Goal: Information Seeking & Learning: Learn about a topic

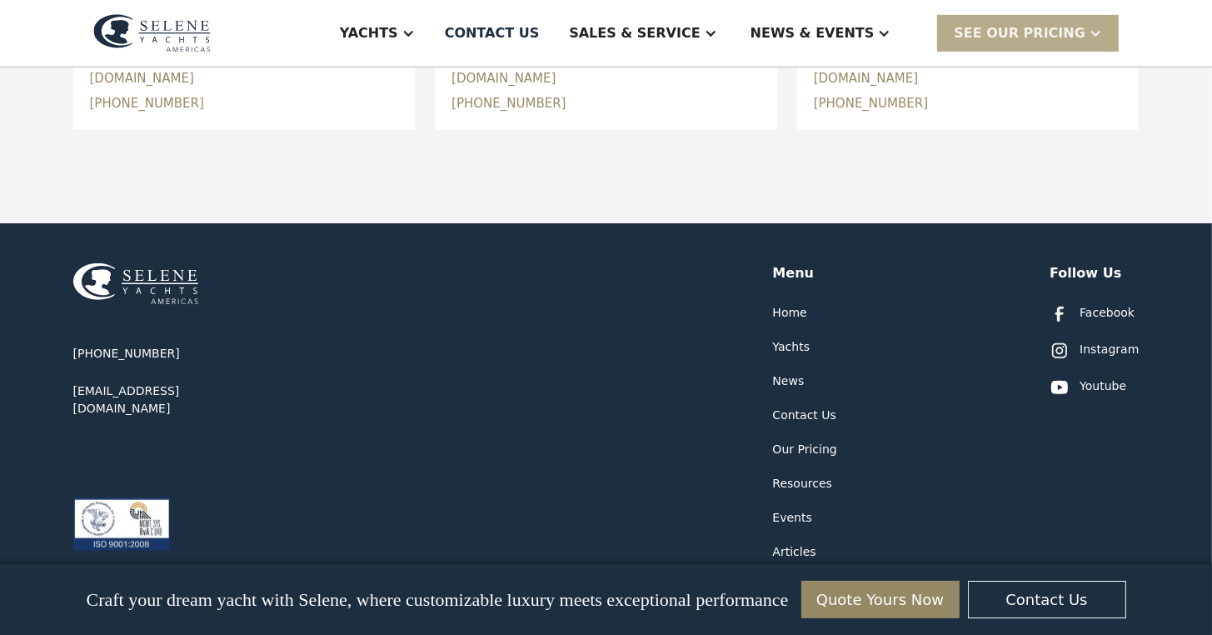
scroll to position [1072, 0]
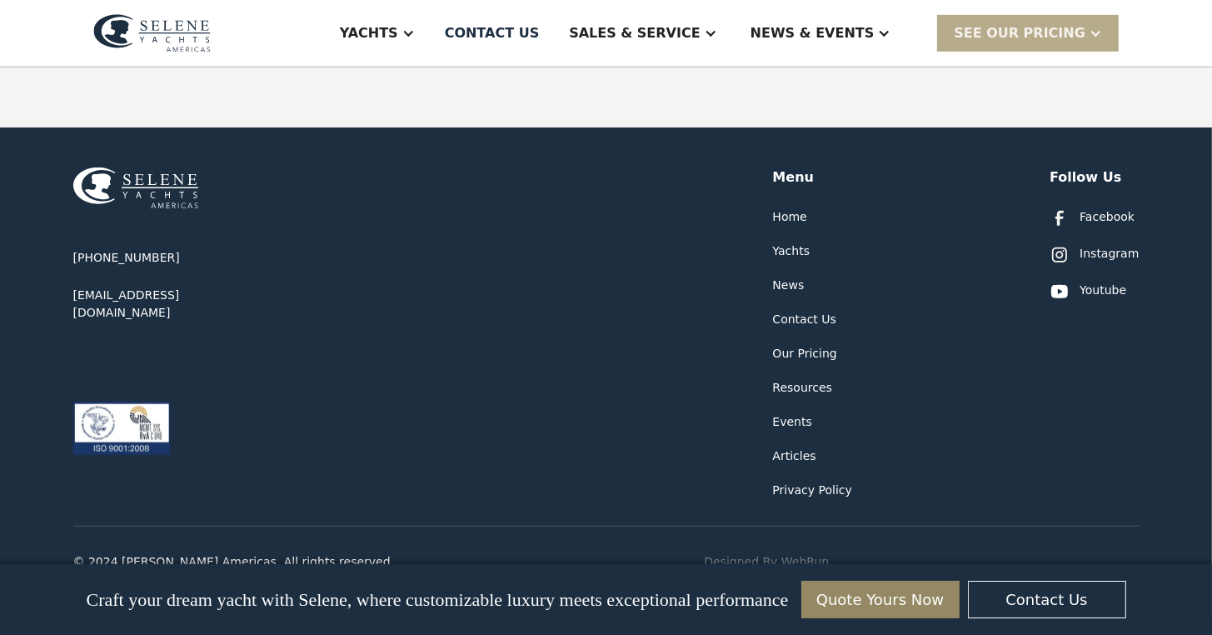
click at [790, 311] on div "Contact Us" at bounding box center [804, 319] width 63 height 17
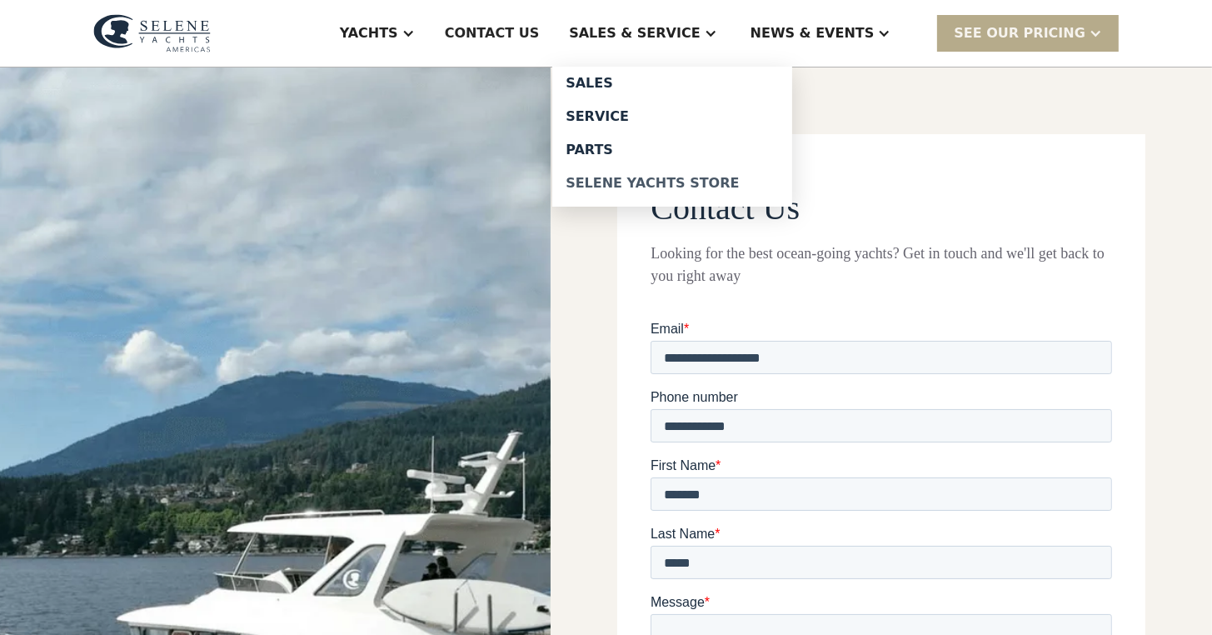
click at [682, 177] on div "Selene Yachts Store" at bounding box center [672, 183] width 213 height 13
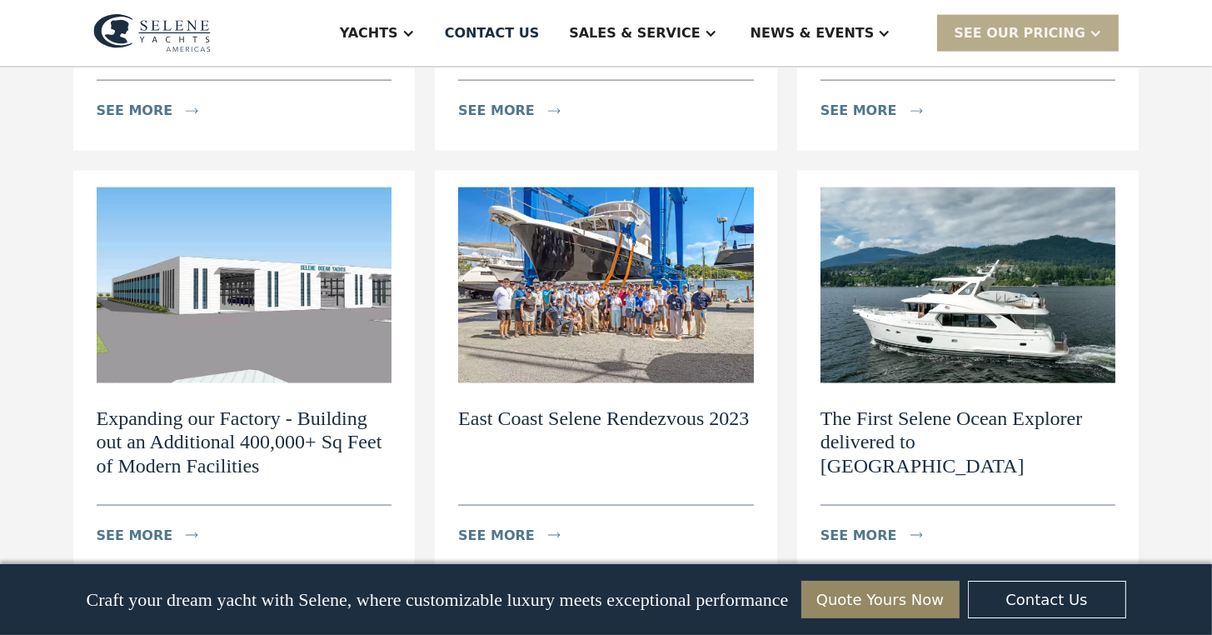
scroll to position [2250, 0]
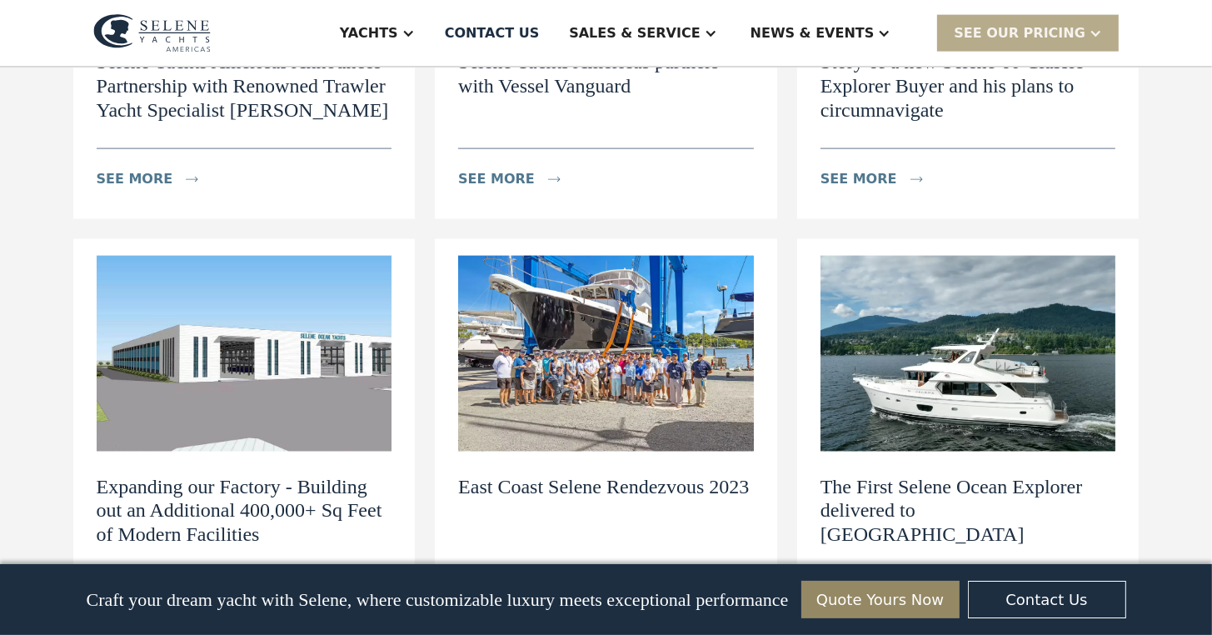
click at [957, 475] on h2 "The First Selene Ocean Explorer delivered to North America" at bounding box center [969, 511] width 296 height 72
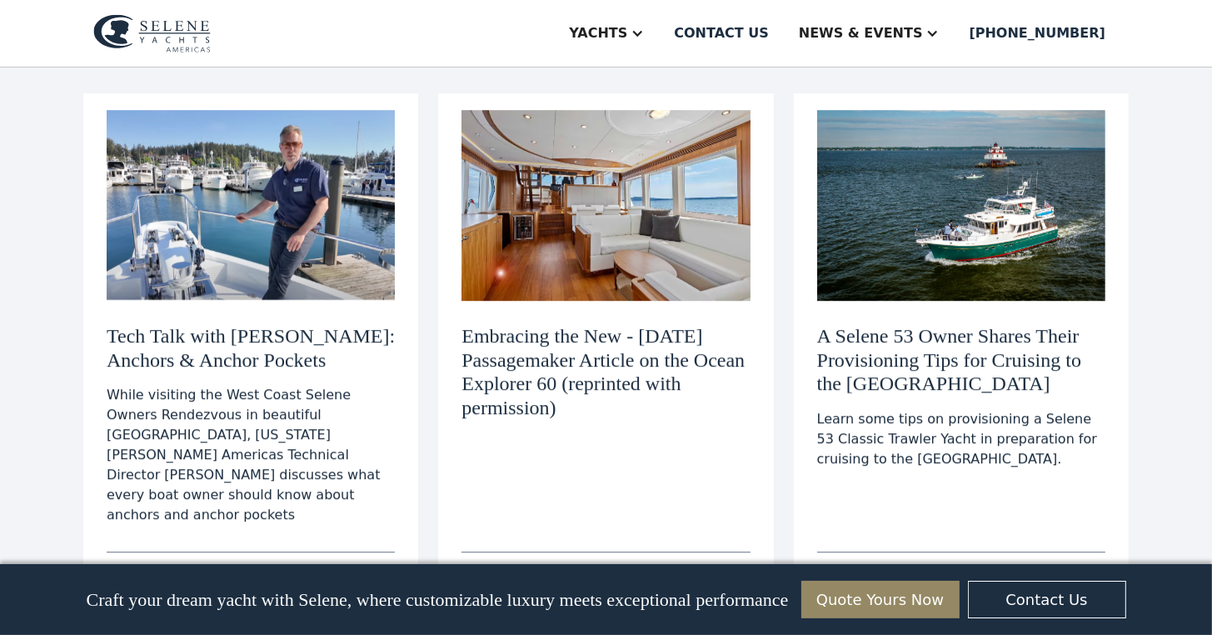
scroll to position [5000, 0]
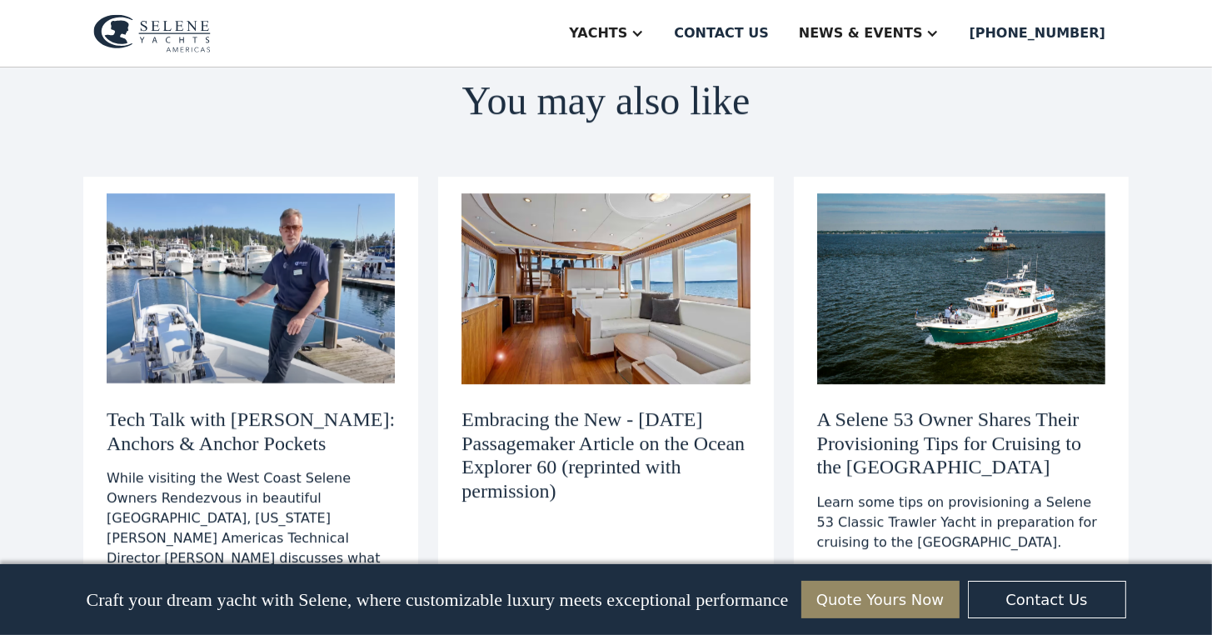
click at [990, 407] on h3 "A Selene 53 Owner Shares Their Provisioning Tips for Cruising to the [GEOGRAPHI…" at bounding box center [961, 443] width 288 height 72
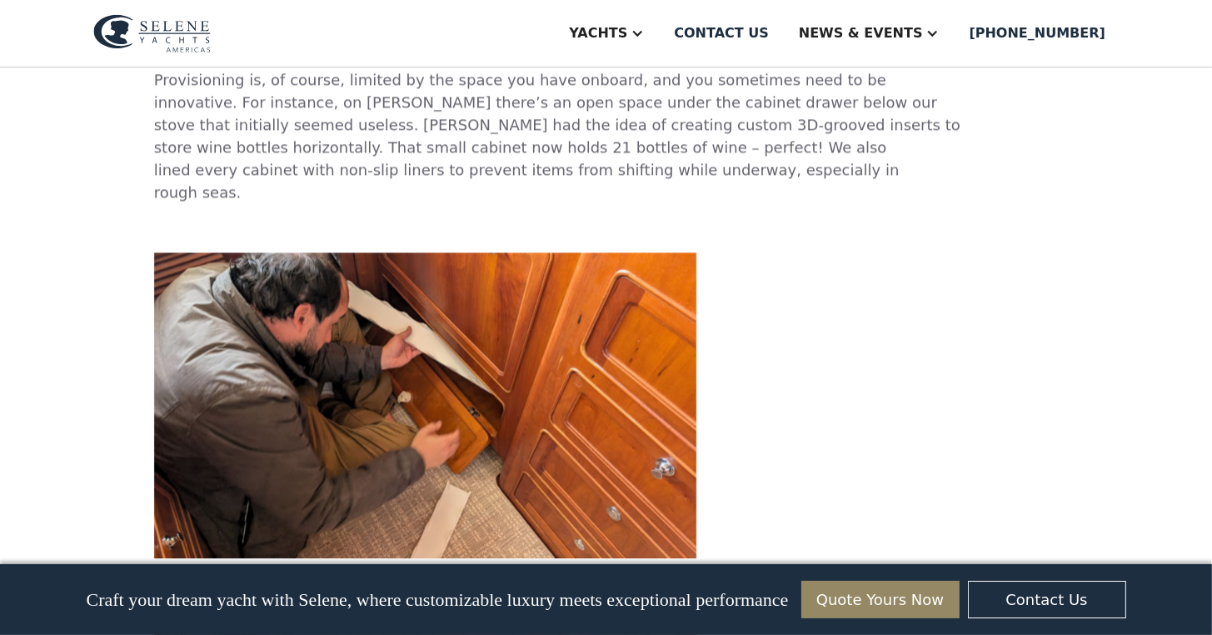
scroll to position [4000, 0]
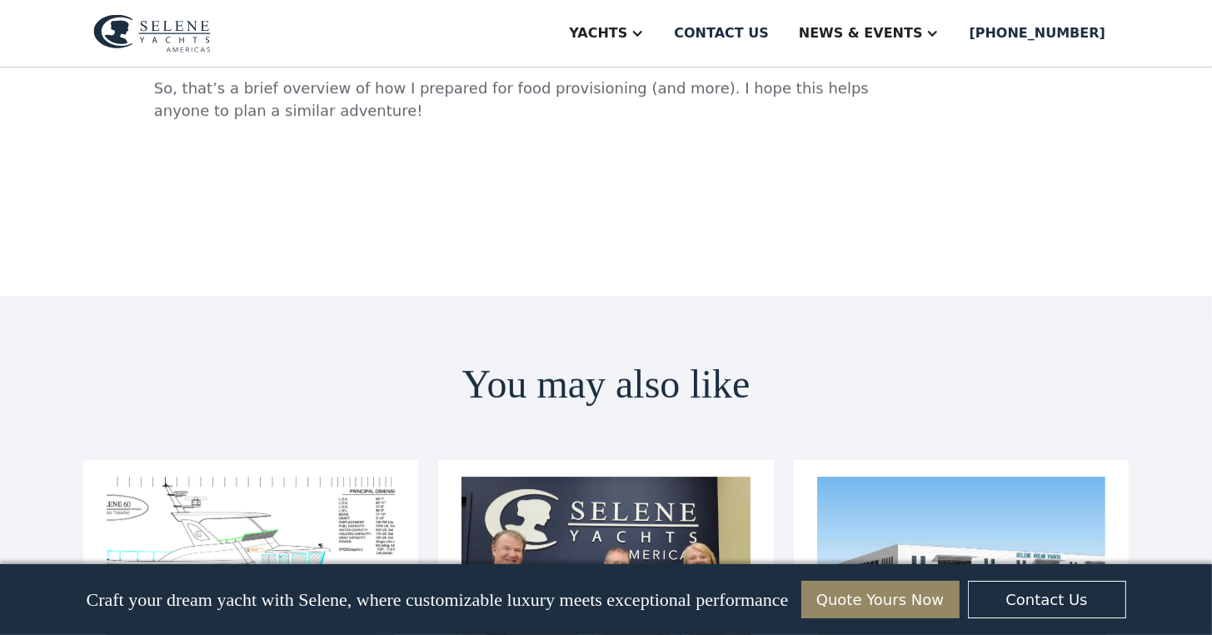
scroll to position [5083, 0]
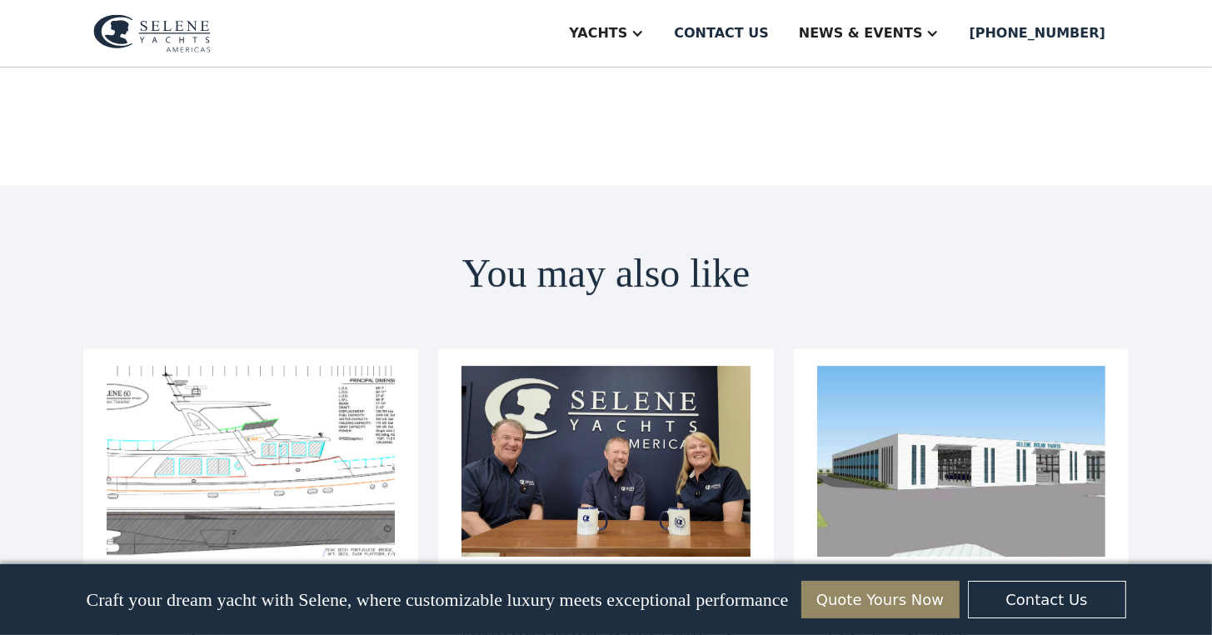
click at [940, 580] on h3 "Expanding our Factory - Building out an Additional 400,000+ Sq Feet of Modern F…" at bounding box center [961, 616] width 288 height 72
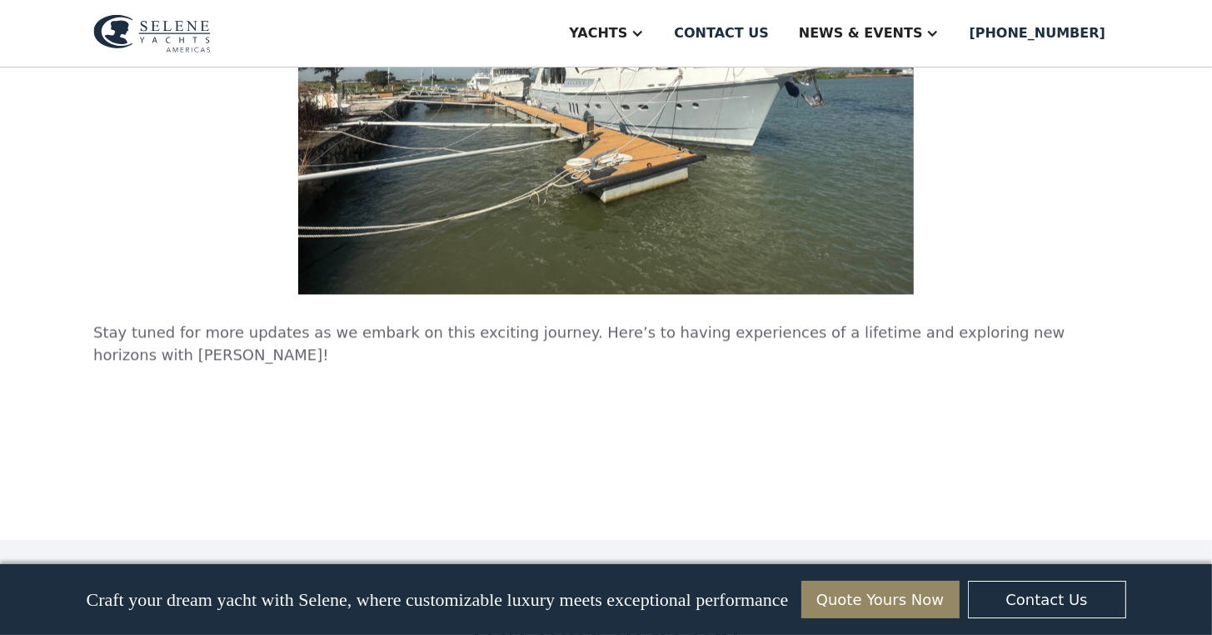
scroll to position [4166, 0]
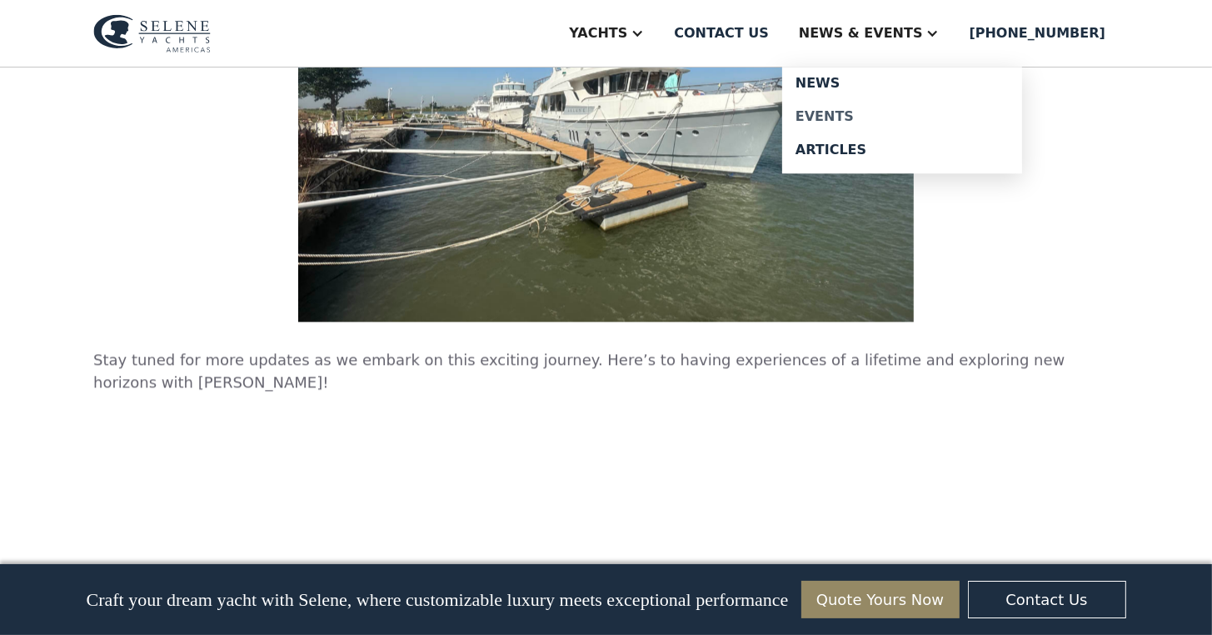
click at [877, 111] on div "Events" at bounding box center [902, 116] width 213 height 13
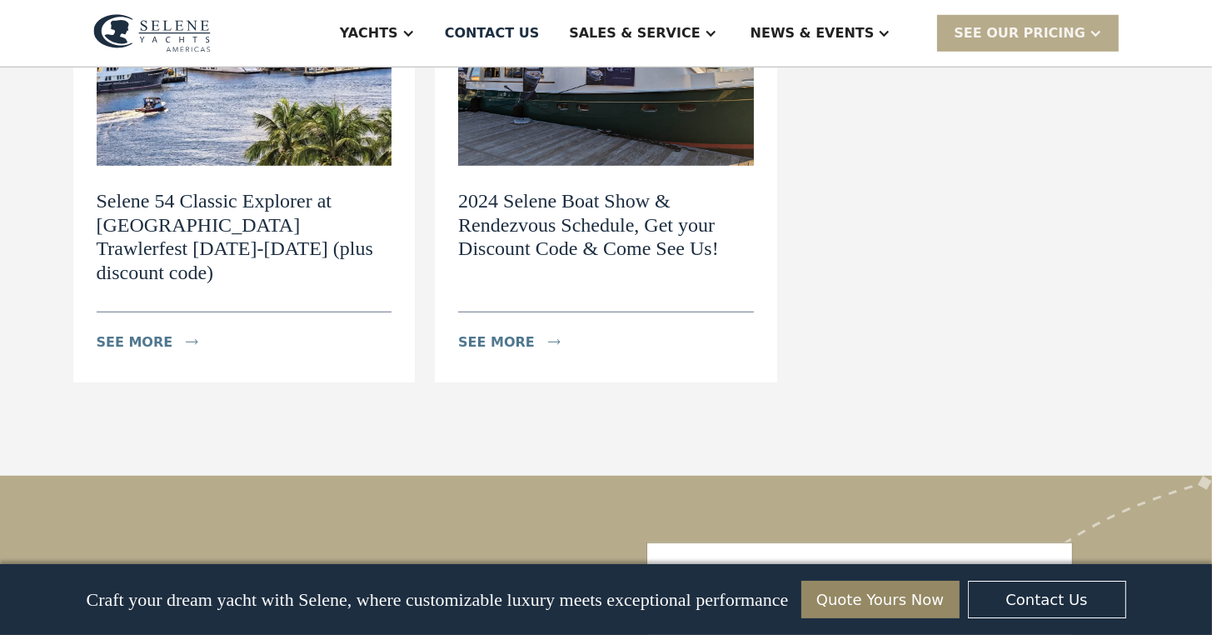
scroll to position [1167, 0]
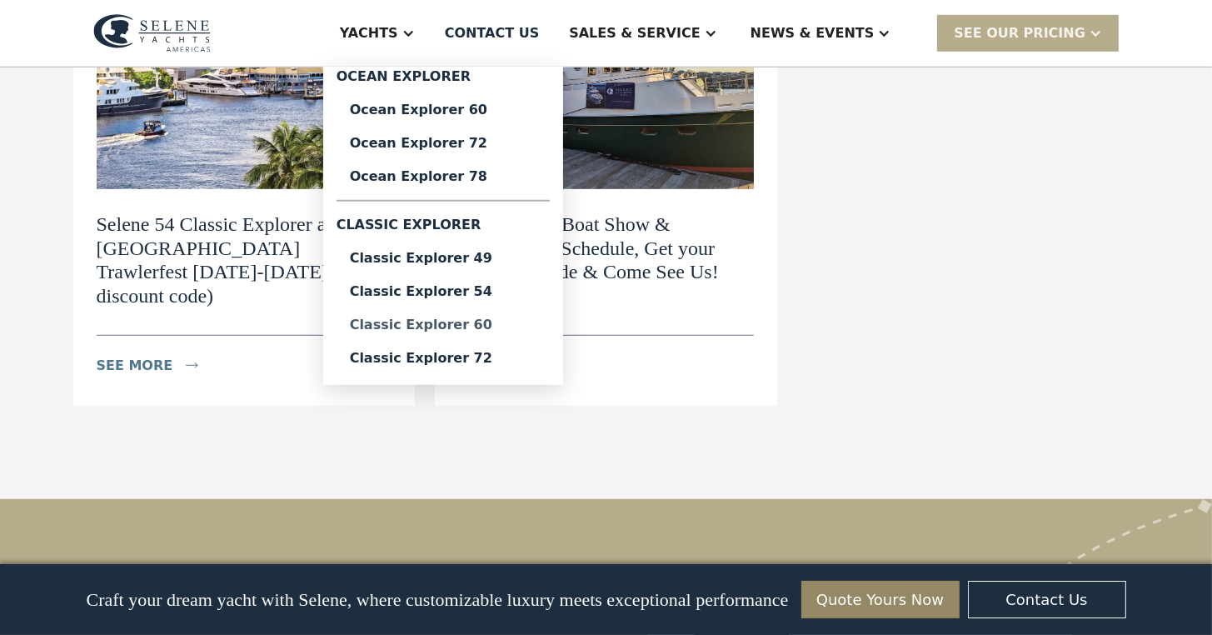
click at [516, 327] on div "Classic Explorer 60" at bounding box center [443, 324] width 187 height 13
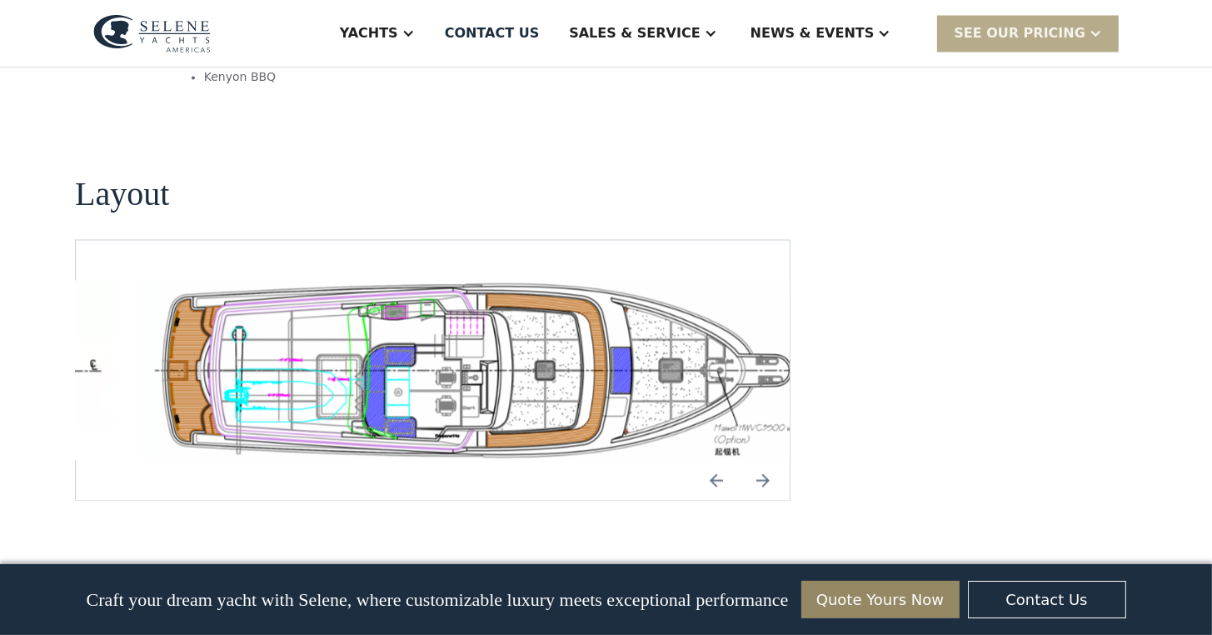
scroll to position [3166, 0]
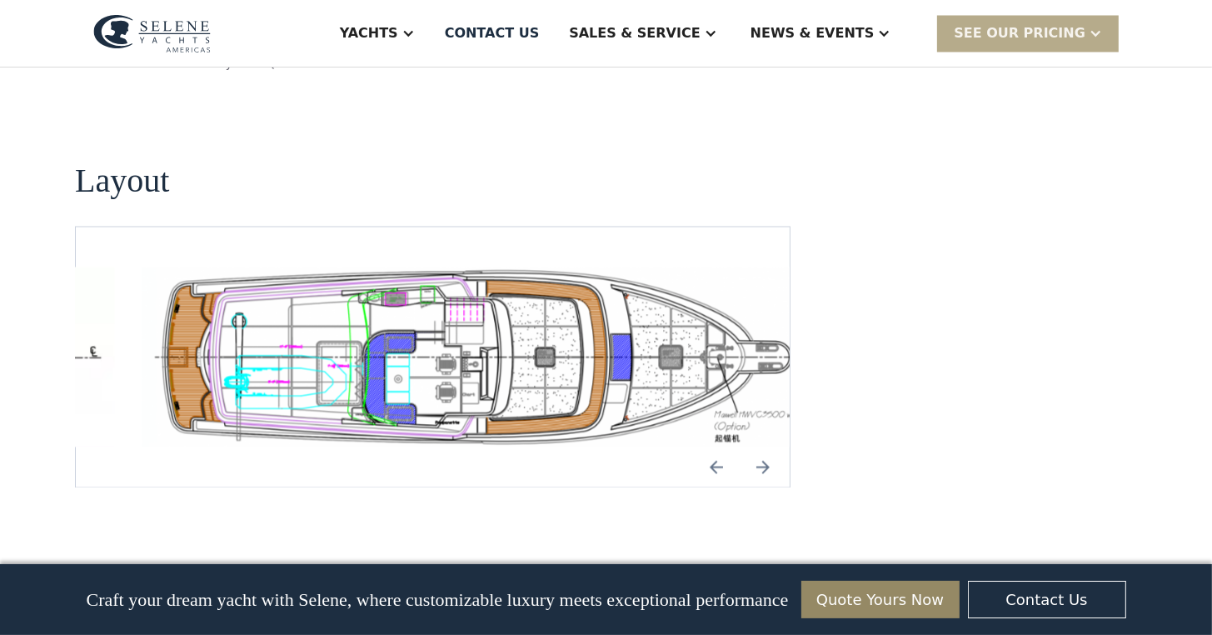
click at [717, 447] on img "Previous slide" at bounding box center [717, 467] width 40 height 40
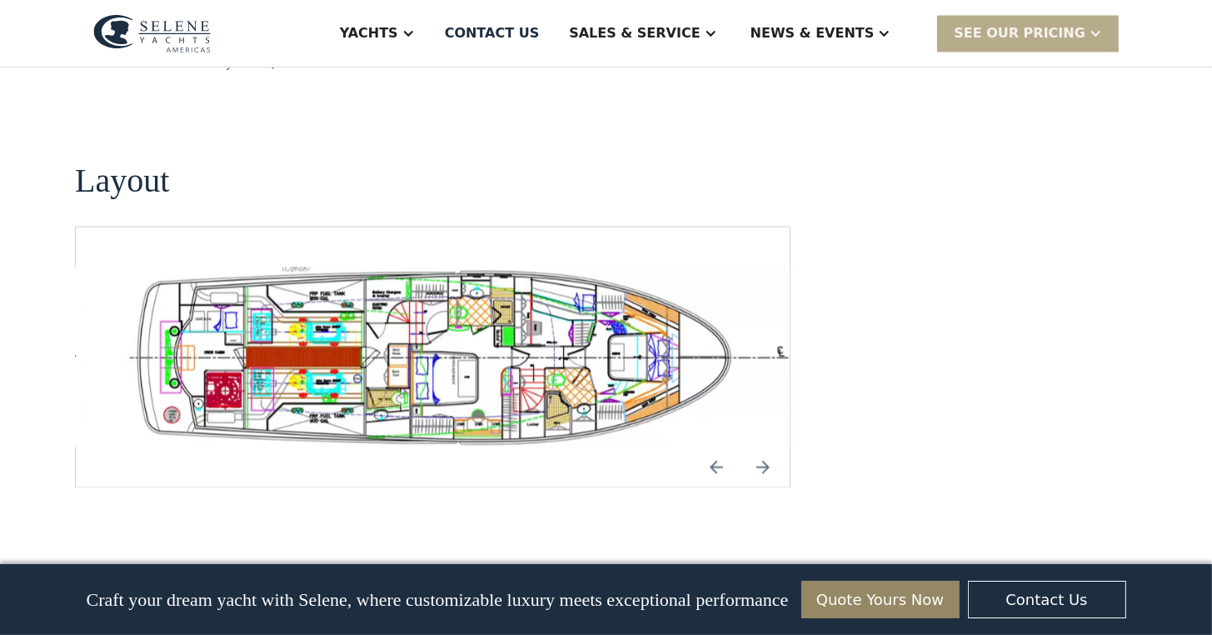
click at [430, 268] on img "open lightbox" at bounding box center [458, 357] width 687 height 180
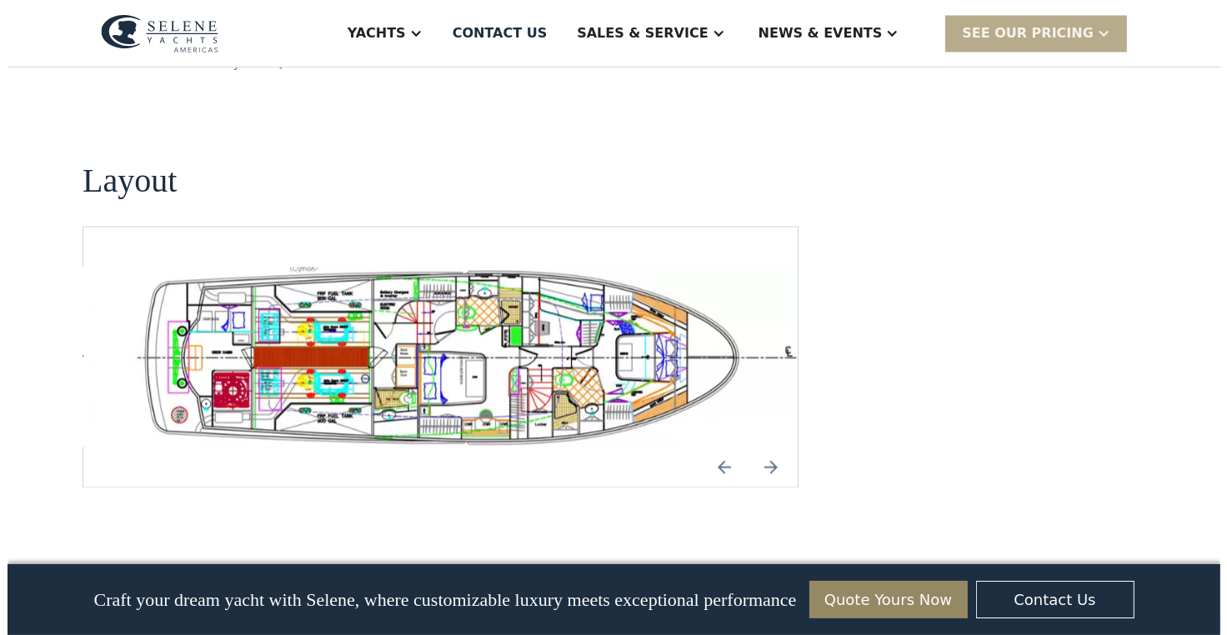
scroll to position [3169, 0]
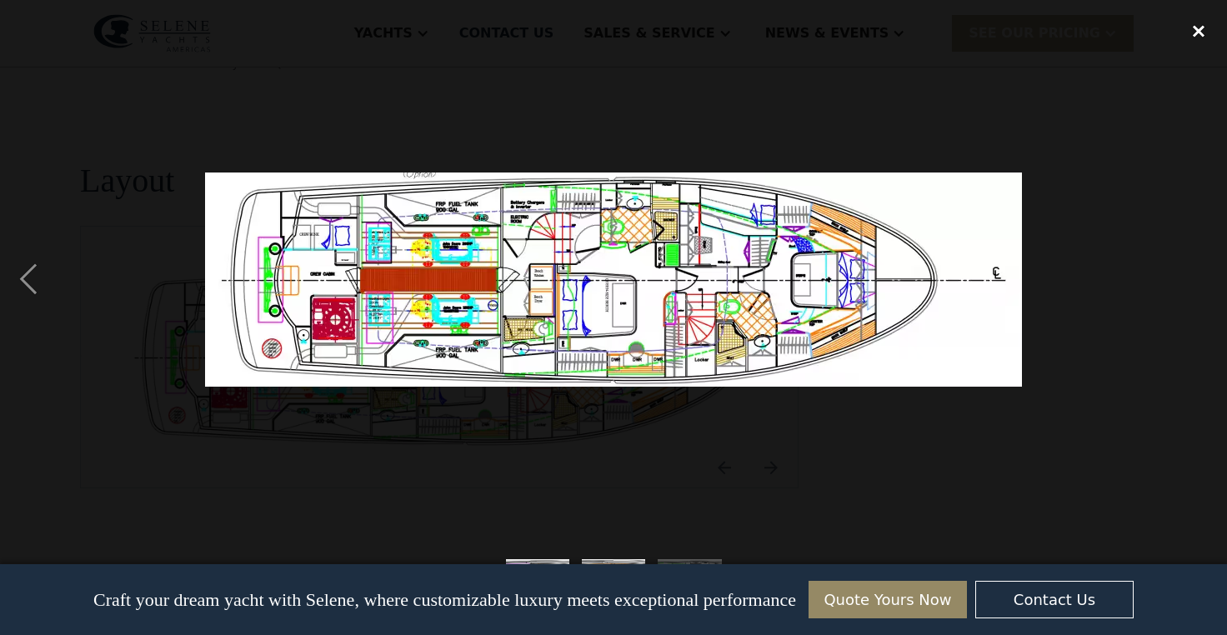
click at [1195, 33] on div "close lightbox" at bounding box center [1198, 30] width 57 height 37
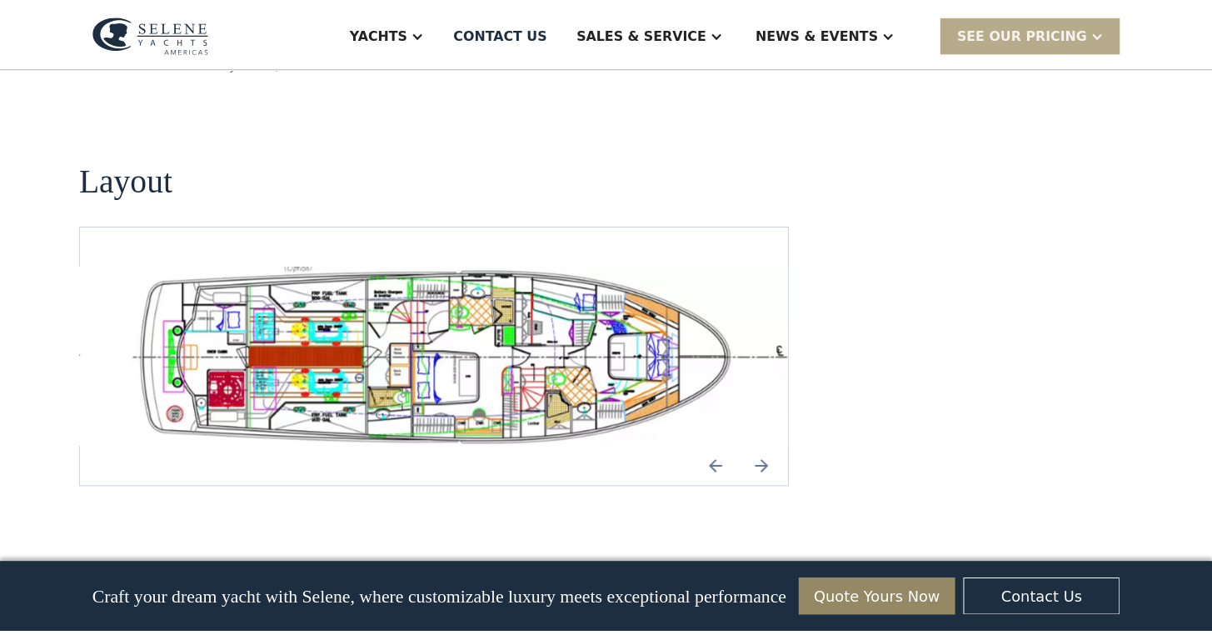
scroll to position [3166, 0]
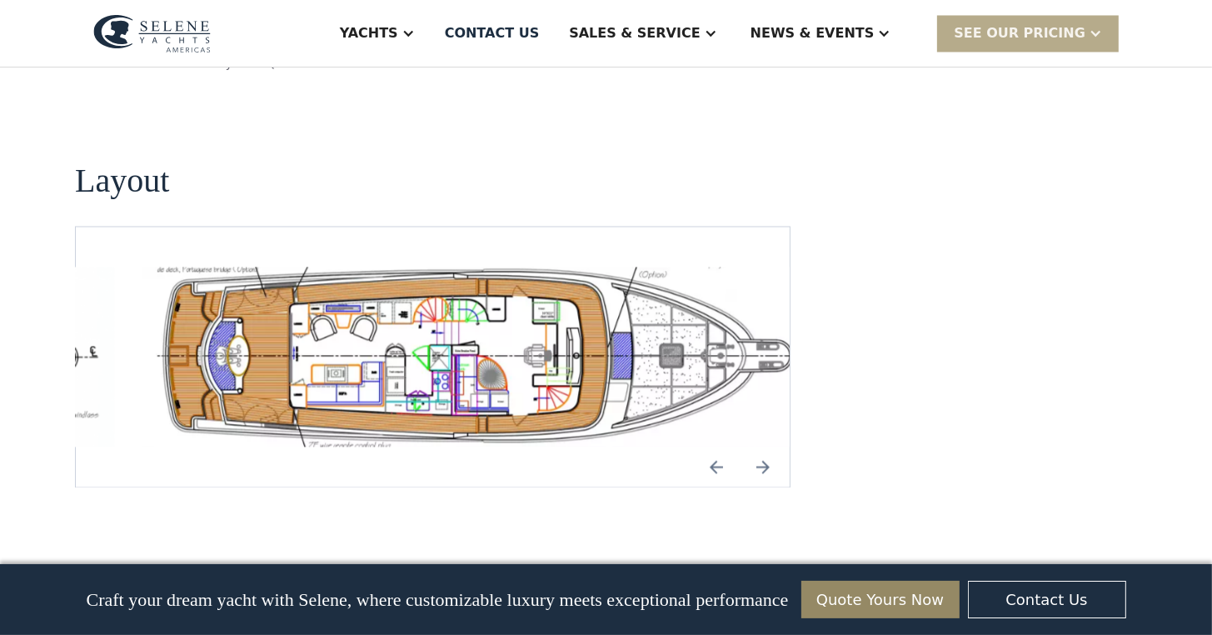
click at [500, 267] on img "open lightbox" at bounding box center [485, 357] width 687 height 180
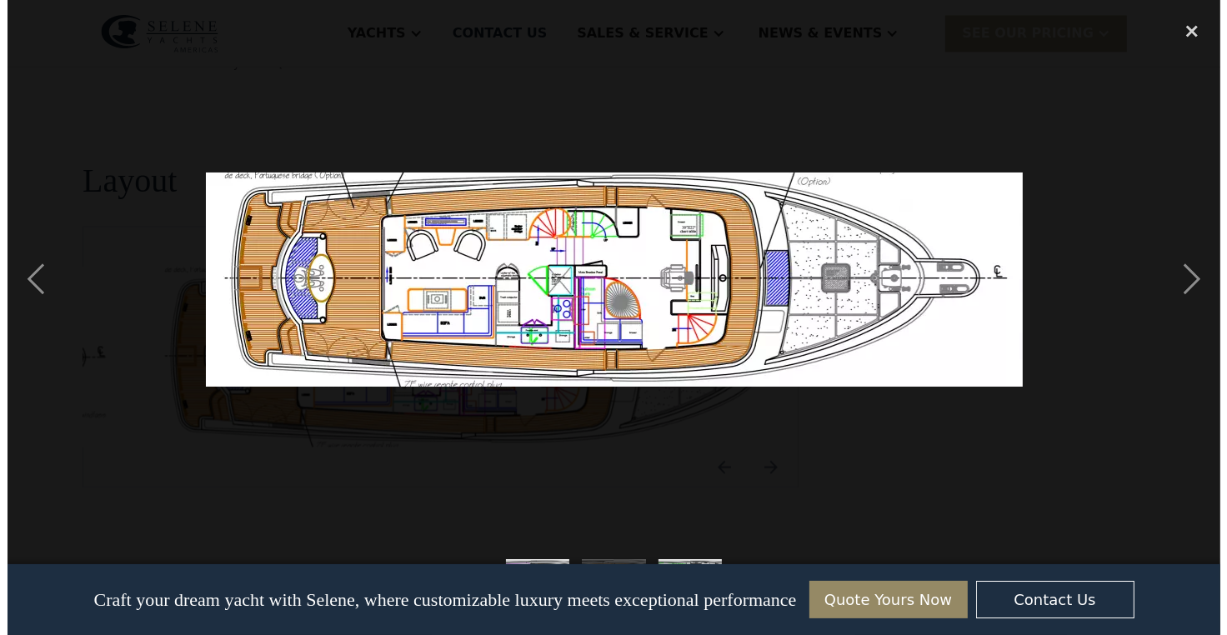
scroll to position [3169, 0]
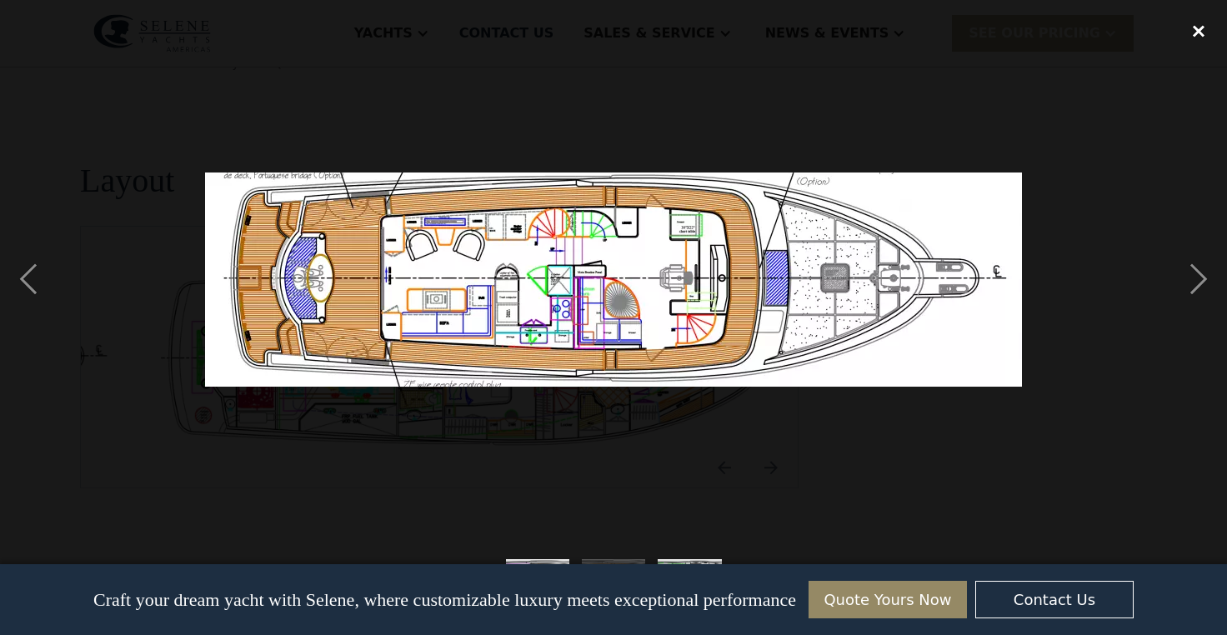
click at [1195, 32] on div "close lightbox" at bounding box center [1198, 30] width 57 height 37
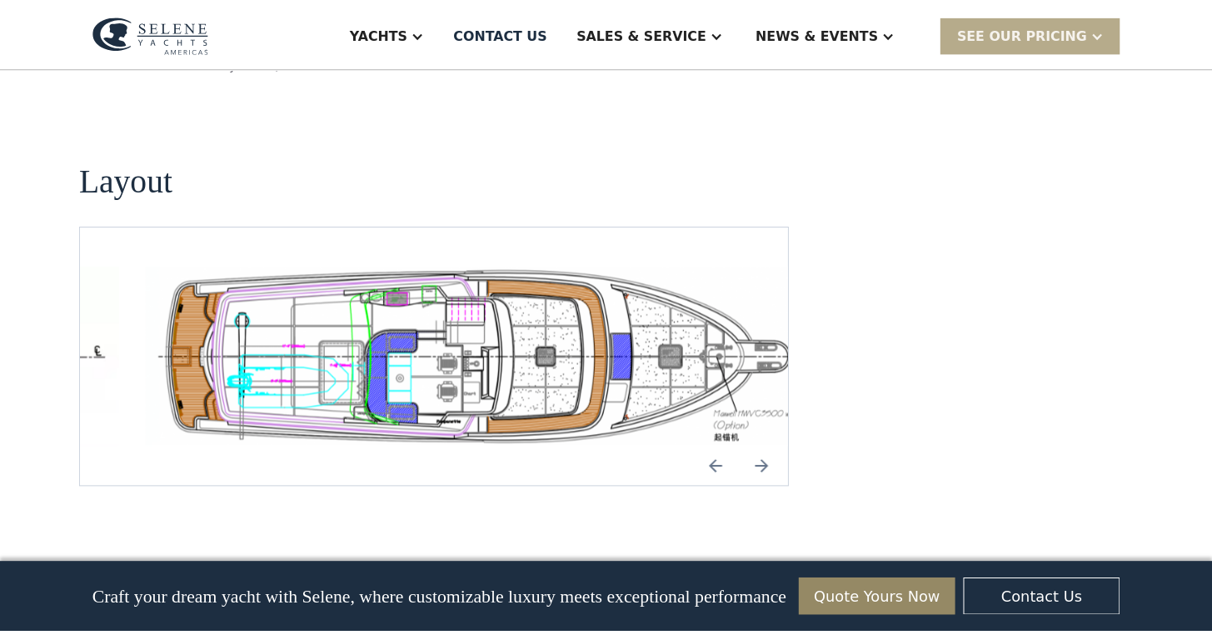
scroll to position [3166, 0]
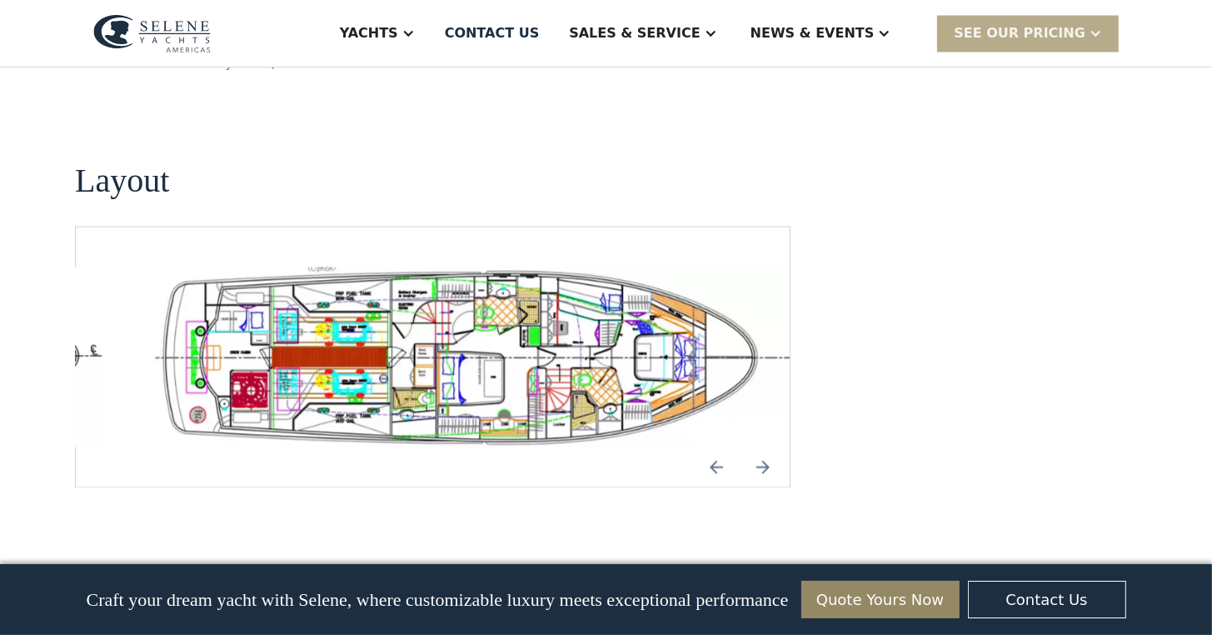
click at [715, 447] on img "Previous slide" at bounding box center [717, 467] width 40 height 40
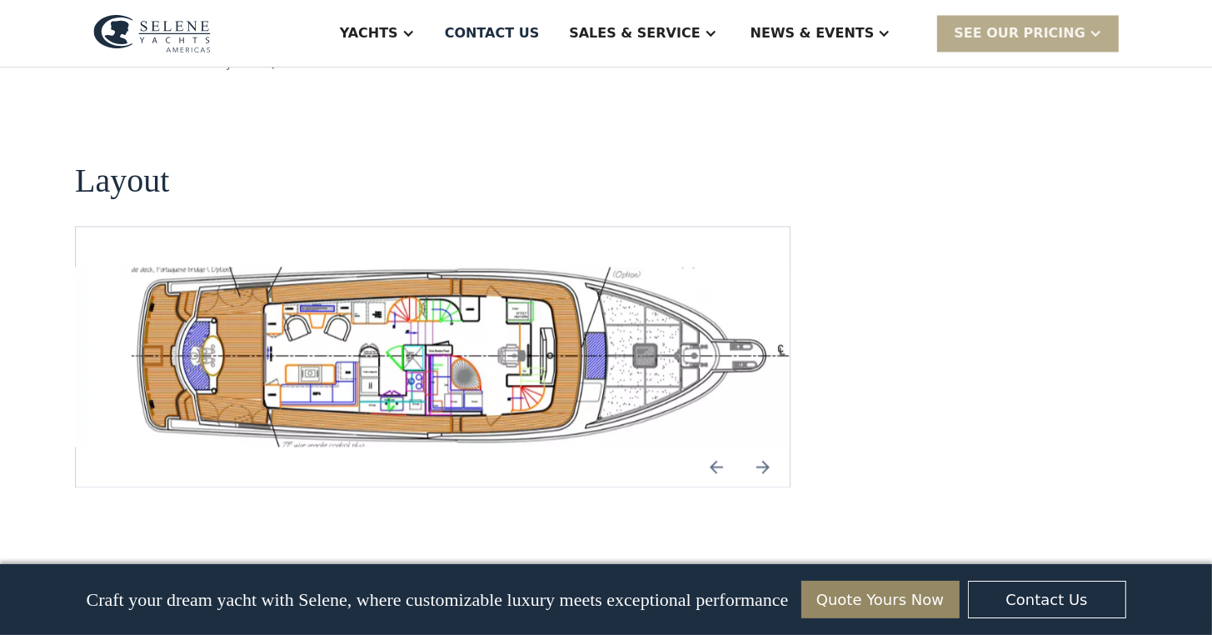
click at [715, 447] on img "Previous slide" at bounding box center [717, 467] width 40 height 40
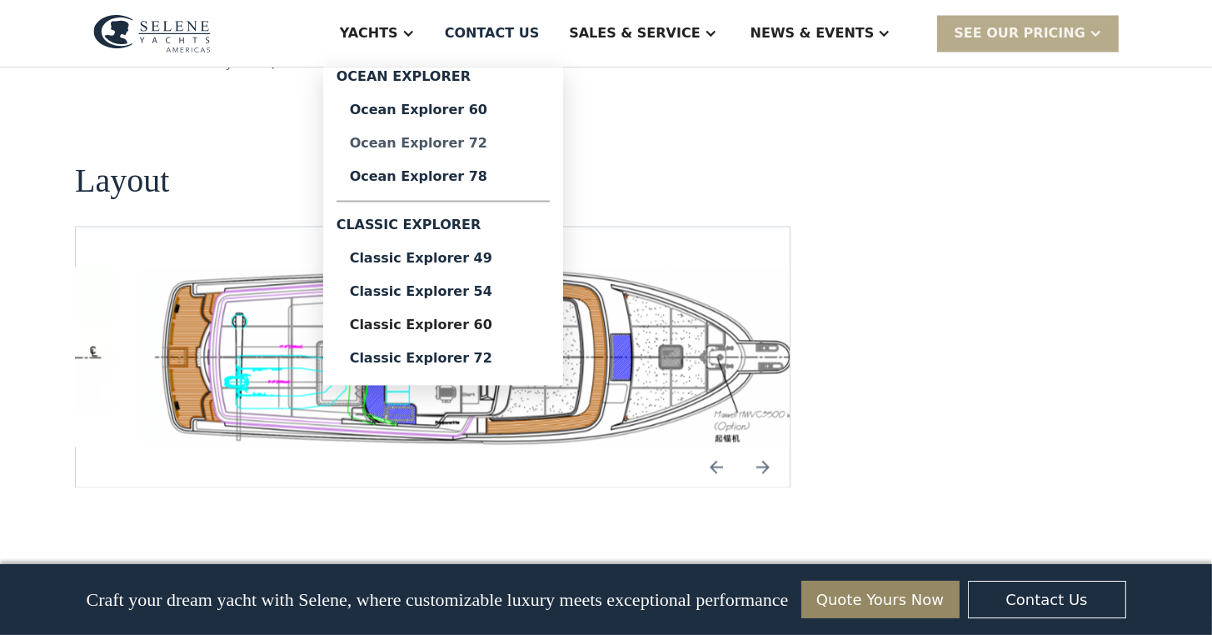
click at [507, 141] on div "Ocean Explorer 72" at bounding box center [443, 143] width 187 height 13
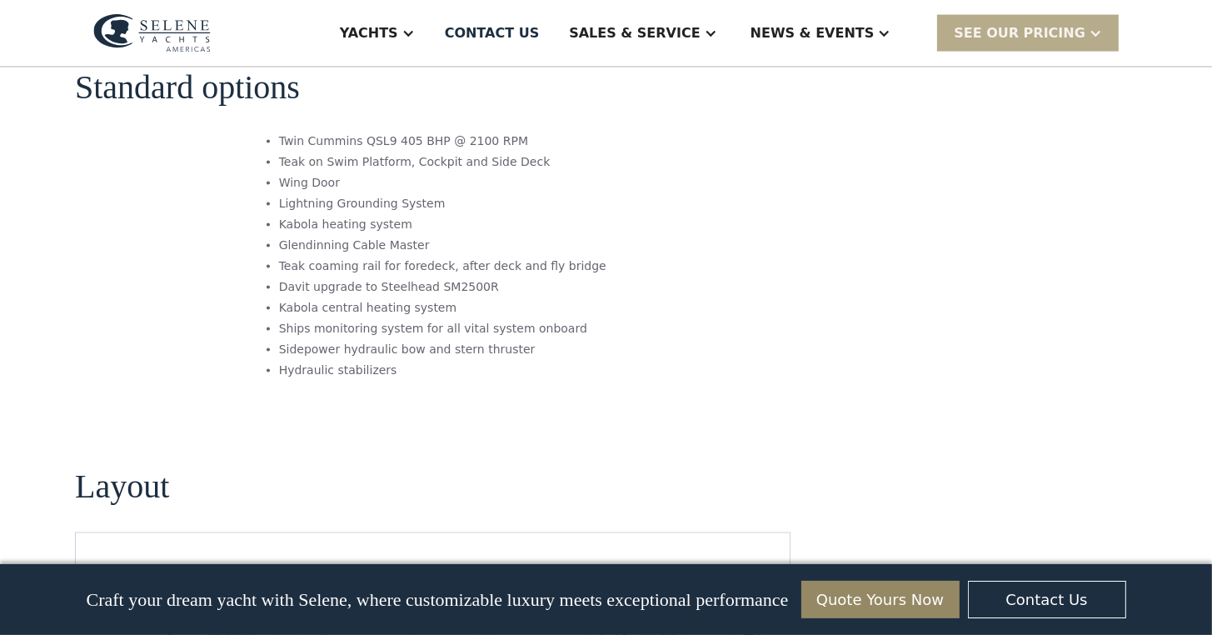
scroll to position [2666, 0]
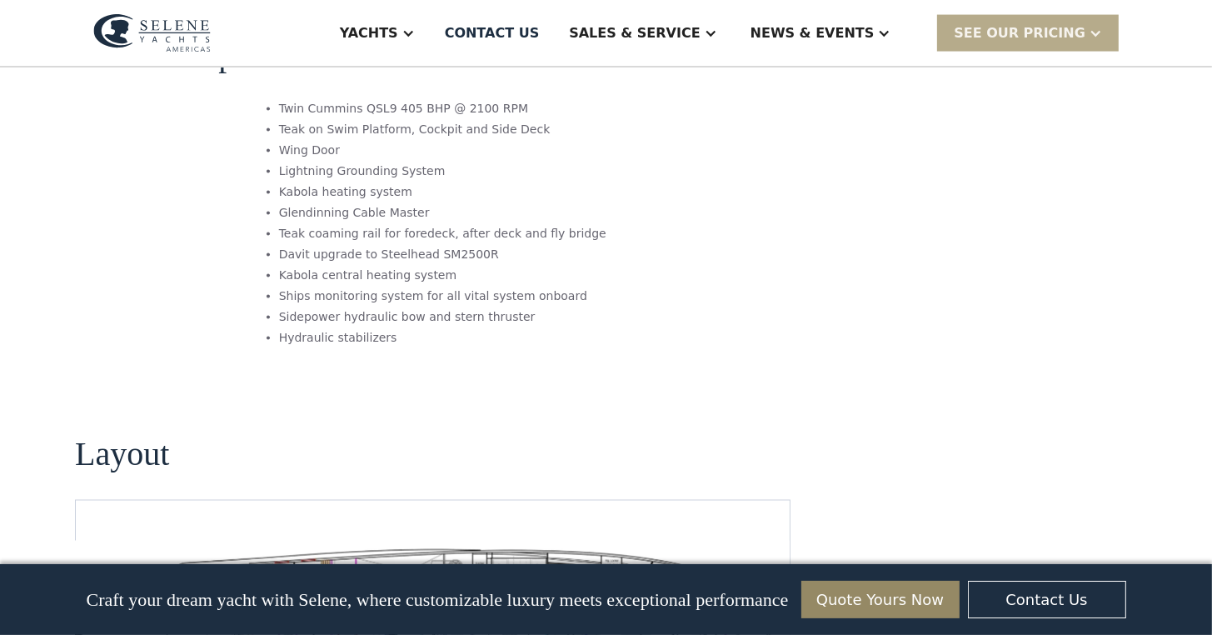
click at [484, 541] on img "open lightbox" at bounding box center [485, 624] width 687 height 167
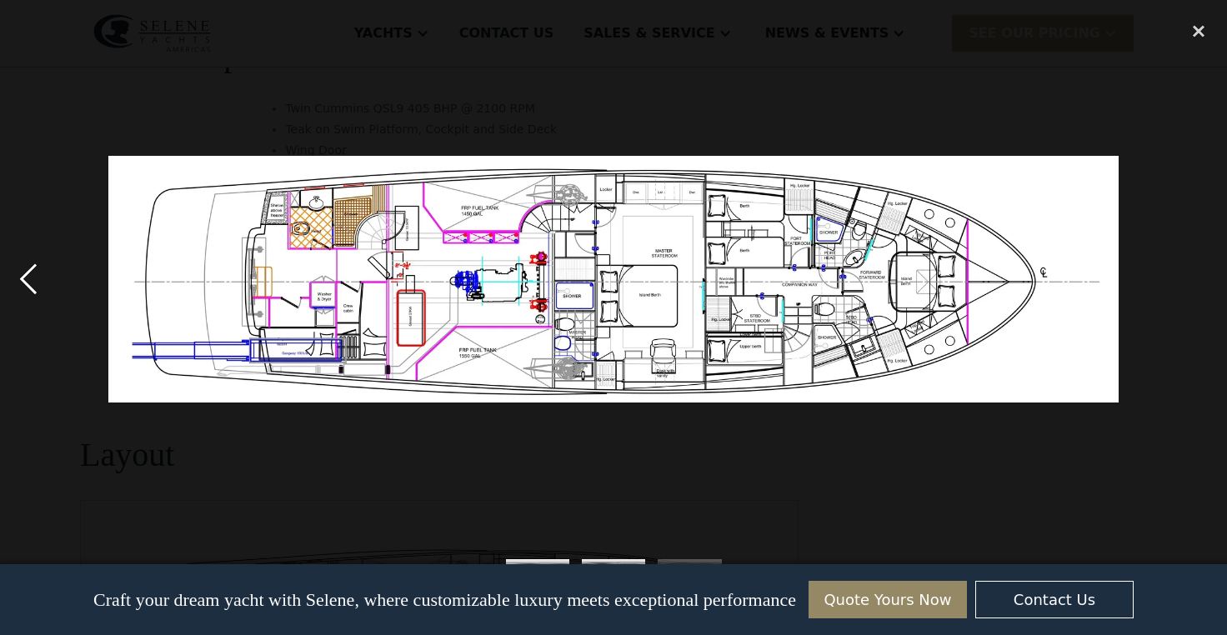
click at [25, 276] on div "previous image" at bounding box center [28, 278] width 57 height 533
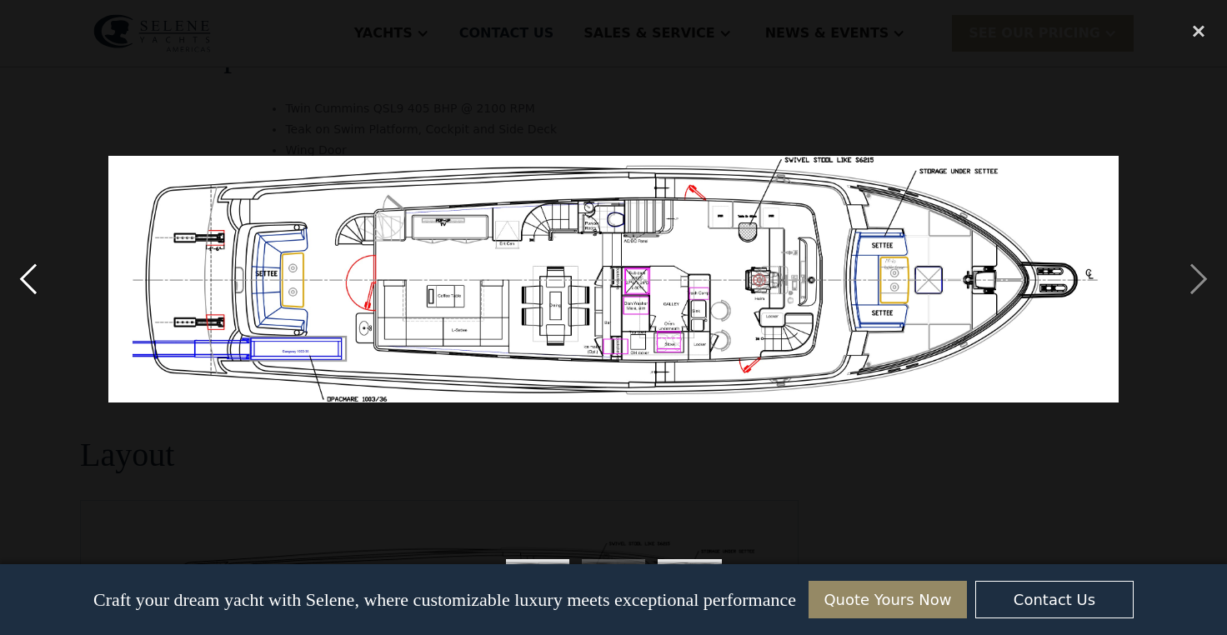
click at [20, 280] on div "previous image" at bounding box center [28, 278] width 57 height 533
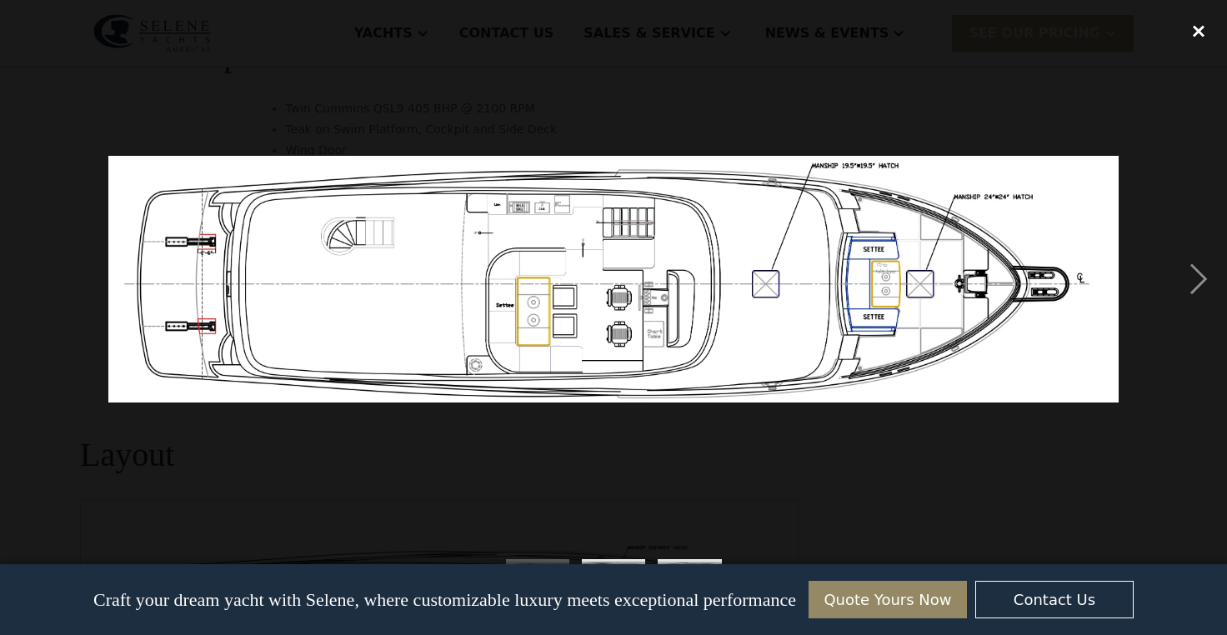
click at [1188, 35] on div "close lightbox" at bounding box center [1198, 30] width 57 height 37
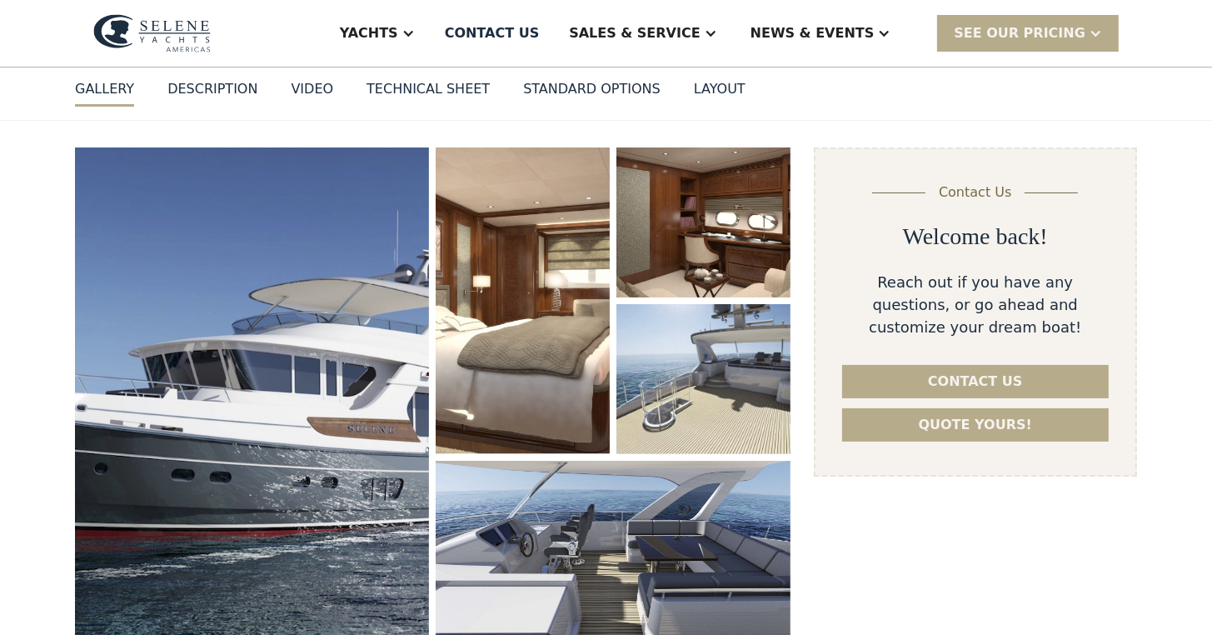
scroll to position [167, 0]
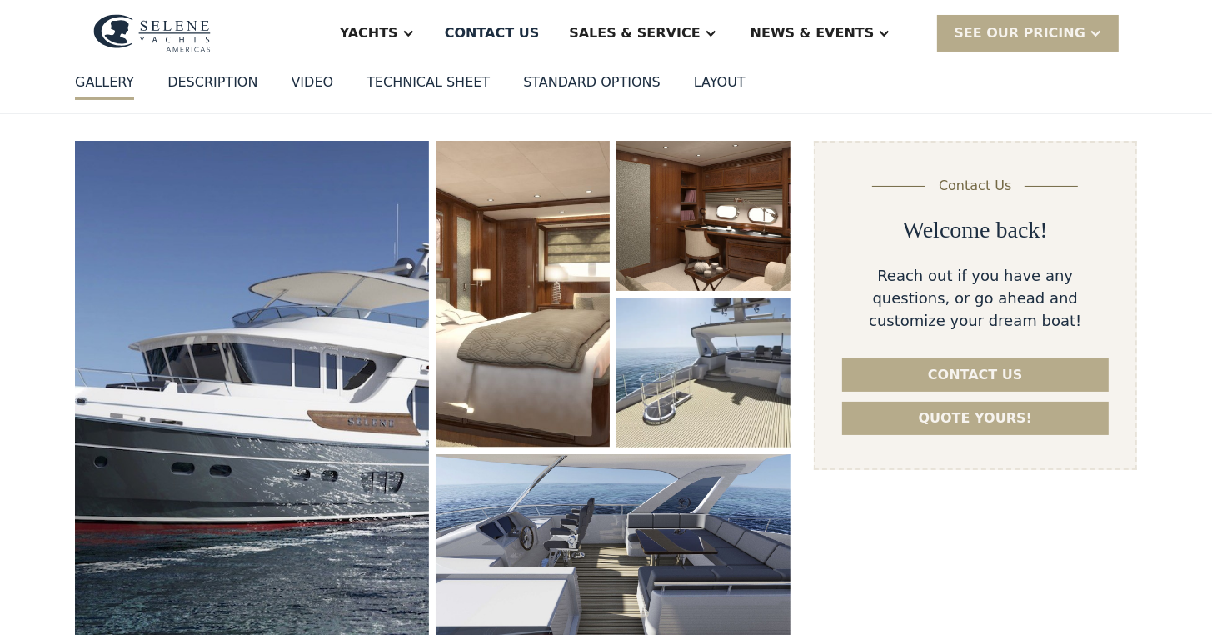
click at [195, 82] on div "DESCRIPTION" at bounding box center [212, 82] width 90 height 20
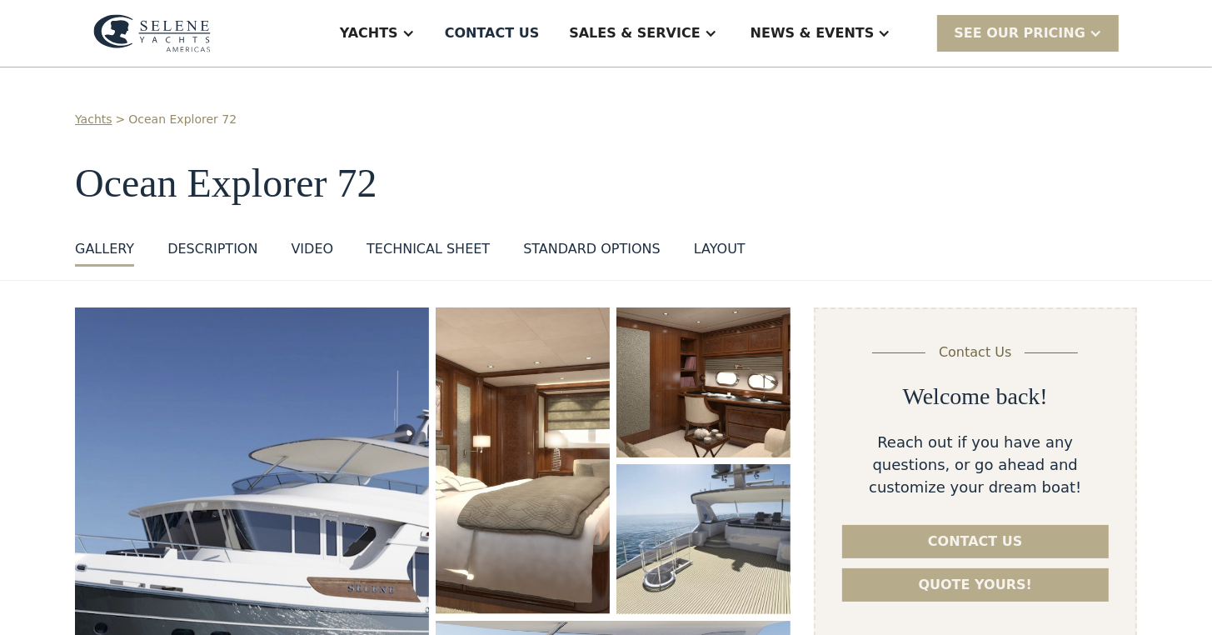
click at [295, 246] on div "VIDEO" at bounding box center [312, 249] width 42 height 20
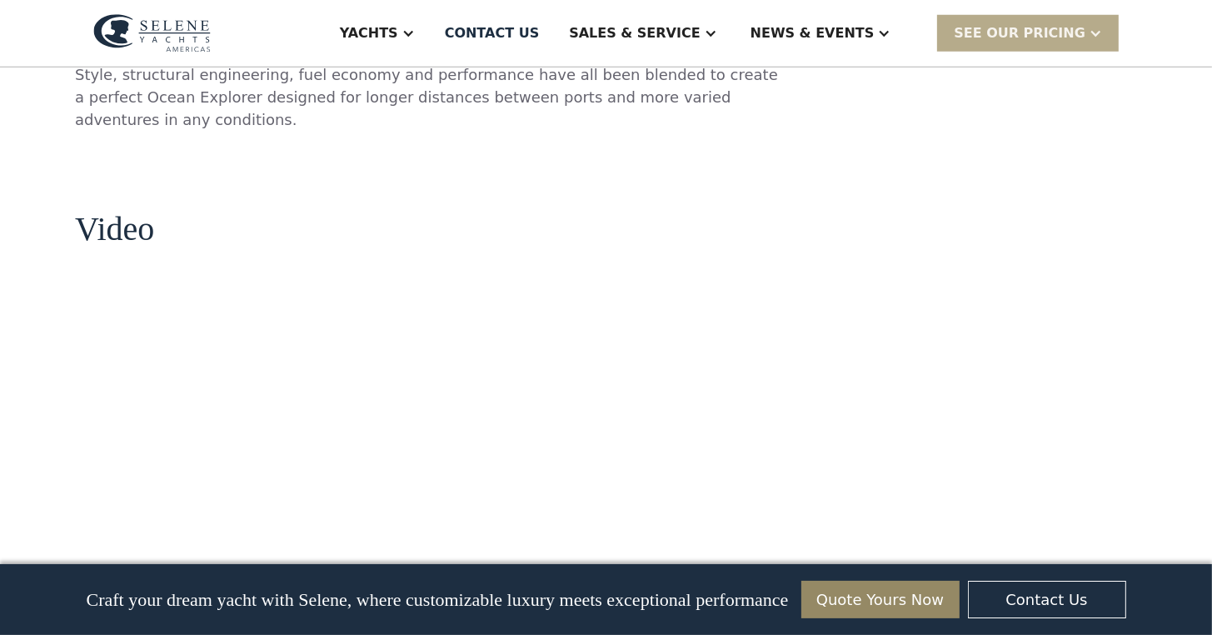
scroll to position [1553, 0]
